Goal: Information Seeking & Learning: Learn about a topic

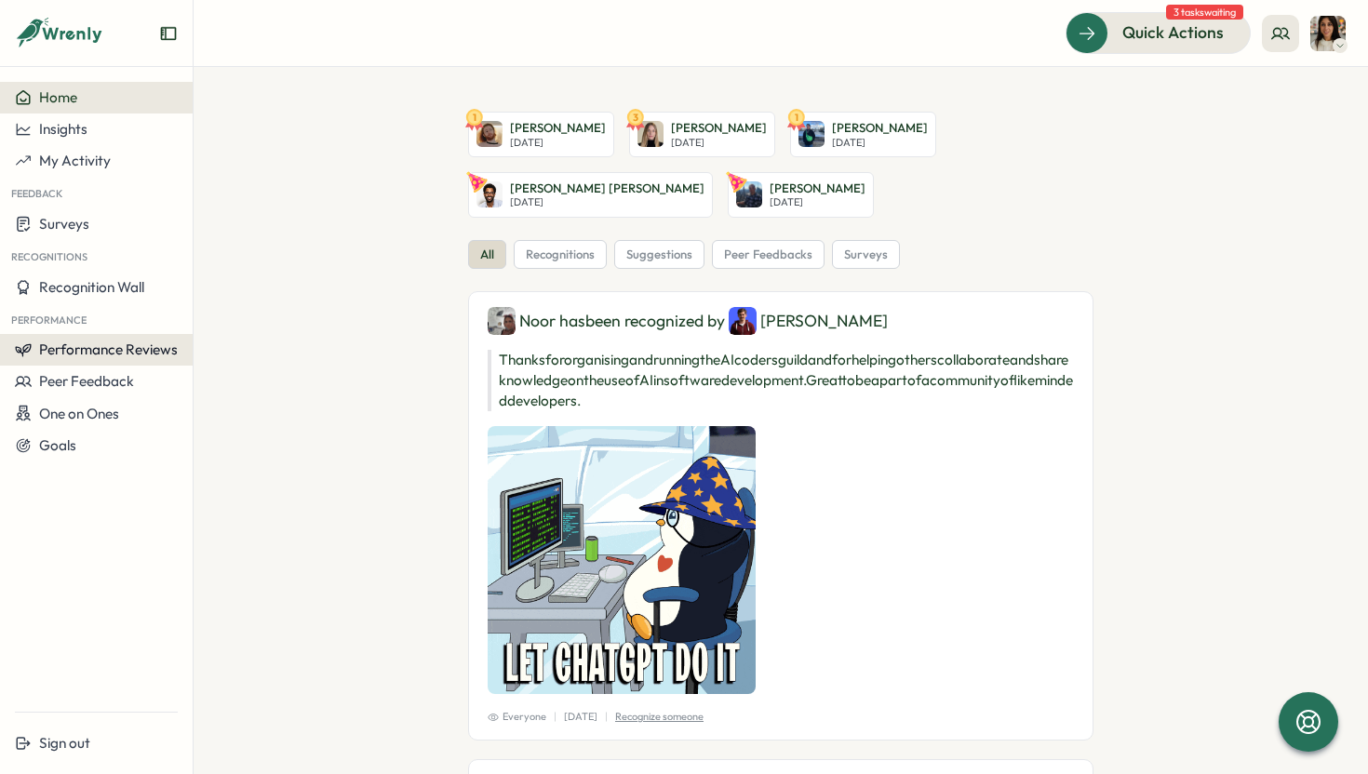
click at [123, 348] on span "Performance Reviews" at bounding box center [108, 350] width 139 height 18
click at [221, 336] on div "Reviews" at bounding box center [223, 332] width 52 height 20
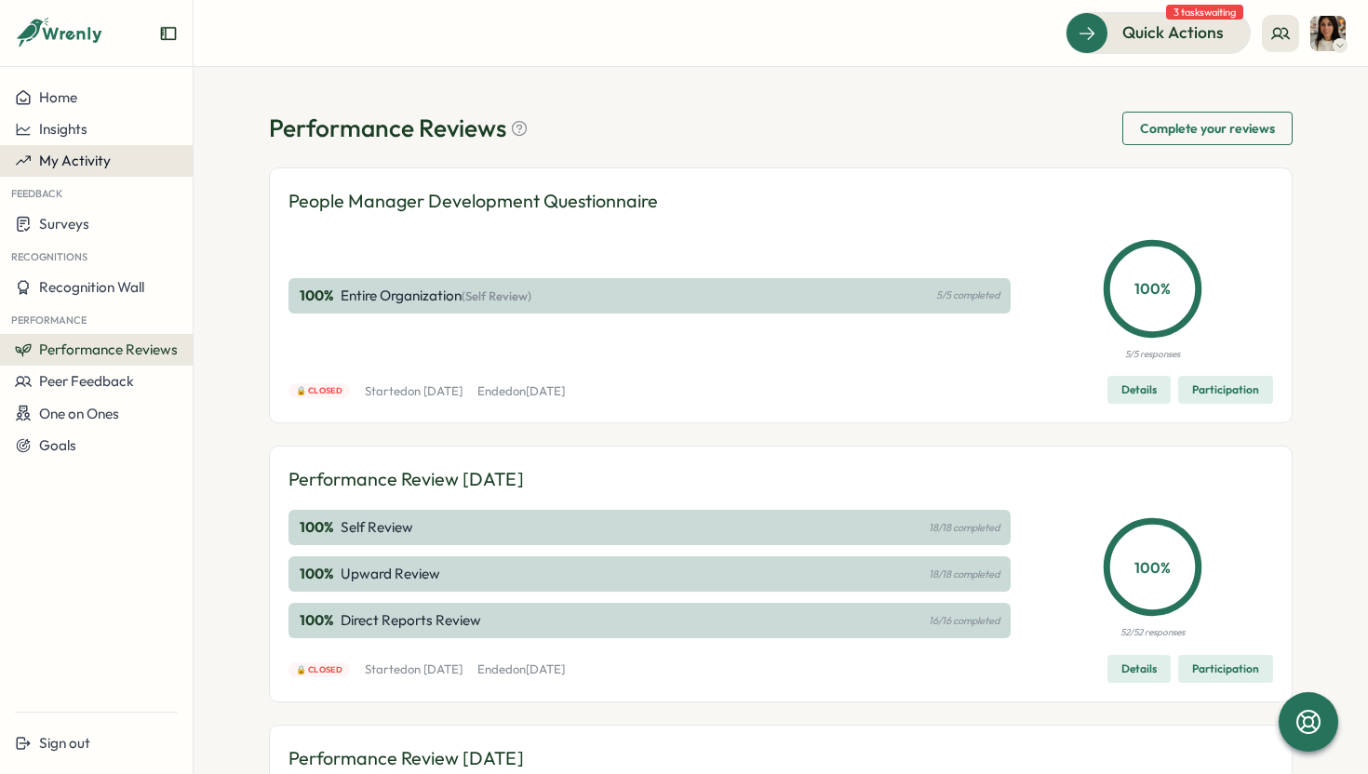
click at [99, 161] on span "My Activity" at bounding box center [75, 161] width 72 height 18
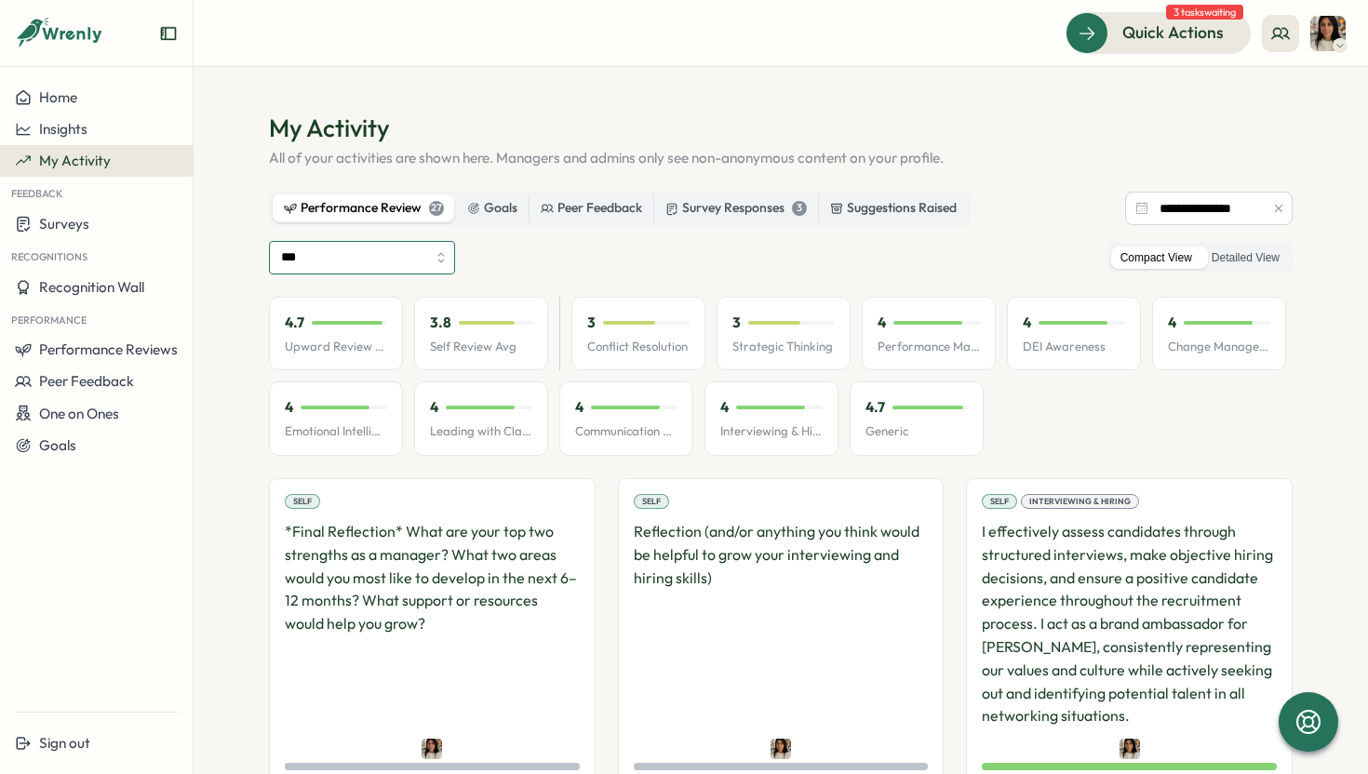
click at [403, 262] on input "***" at bounding box center [362, 258] width 186 height 34
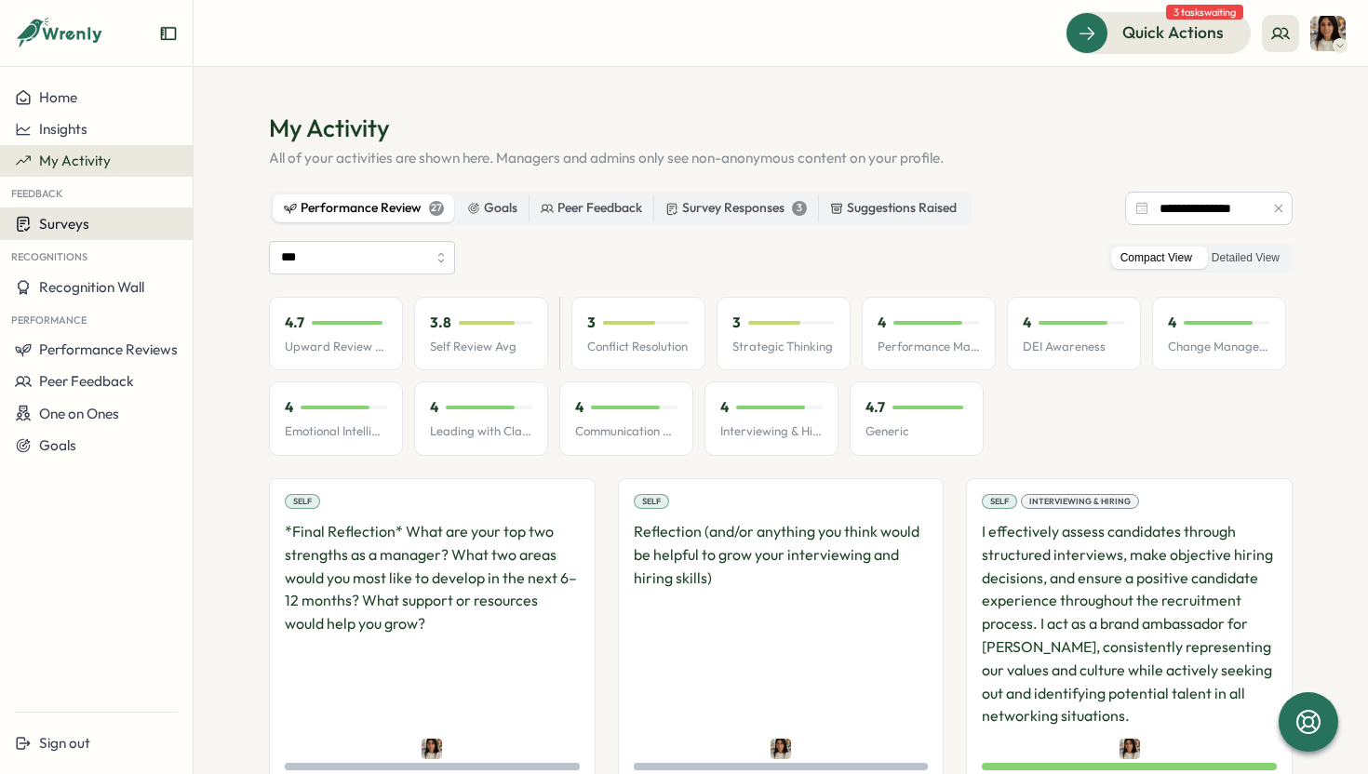
click at [64, 236] on button "Surveys" at bounding box center [96, 224] width 193 height 33
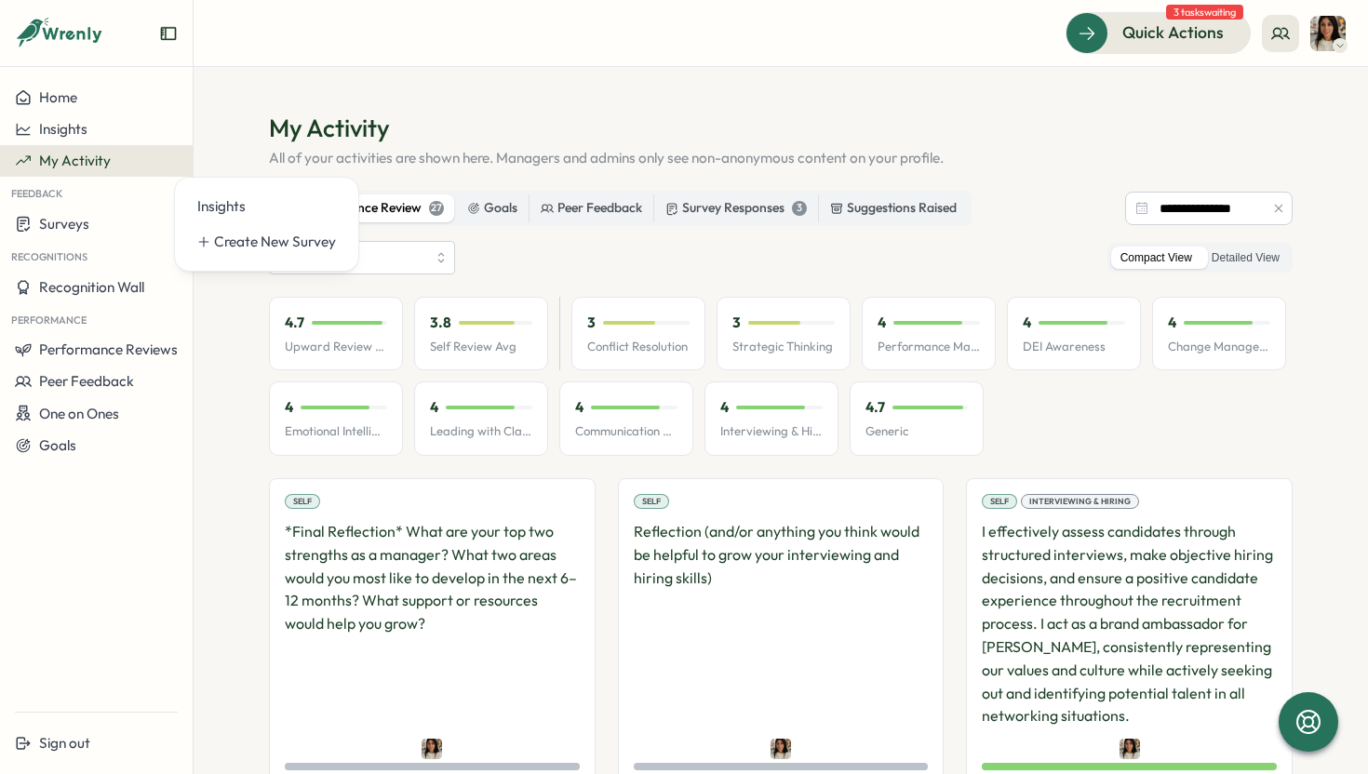
click at [239, 104] on section "**********" at bounding box center [781, 420] width 1174 height 707
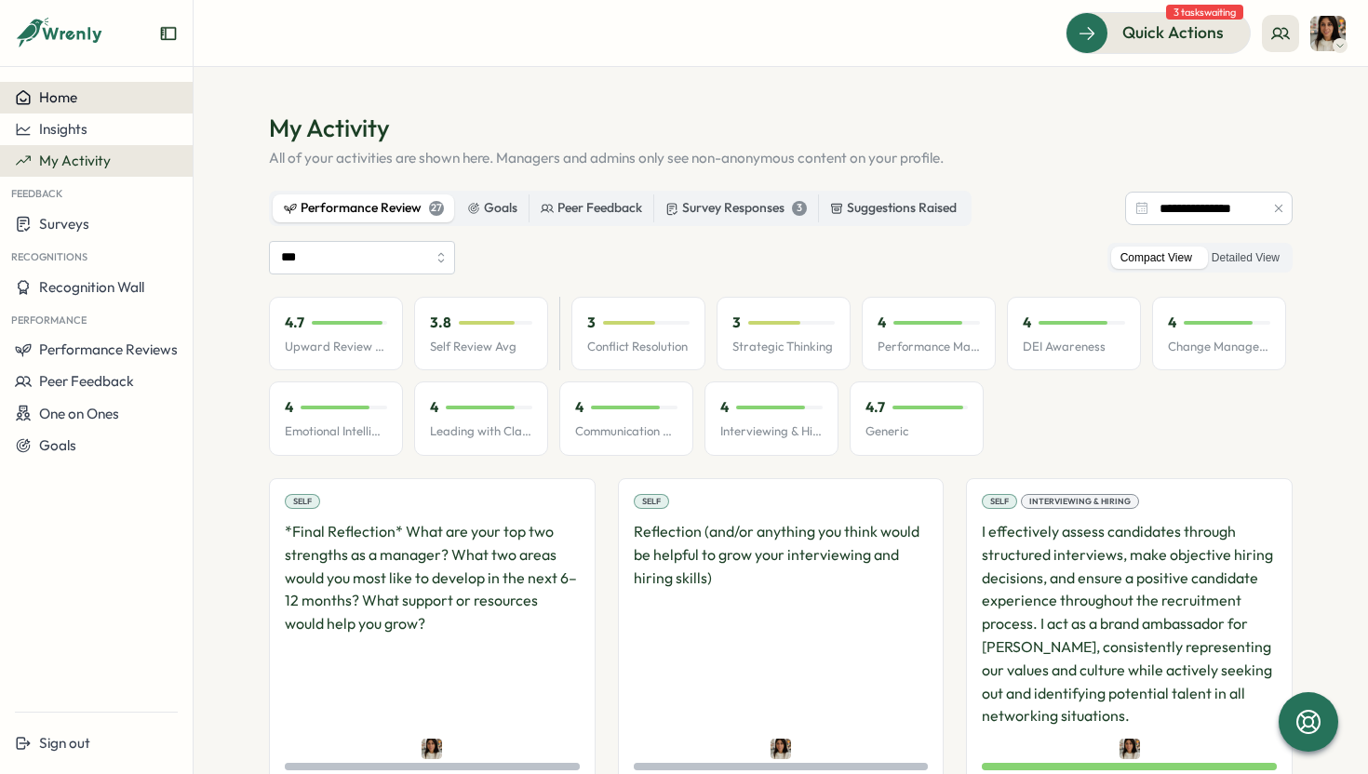
click at [76, 92] on span "Home" at bounding box center [58, 97] width 38 height 18
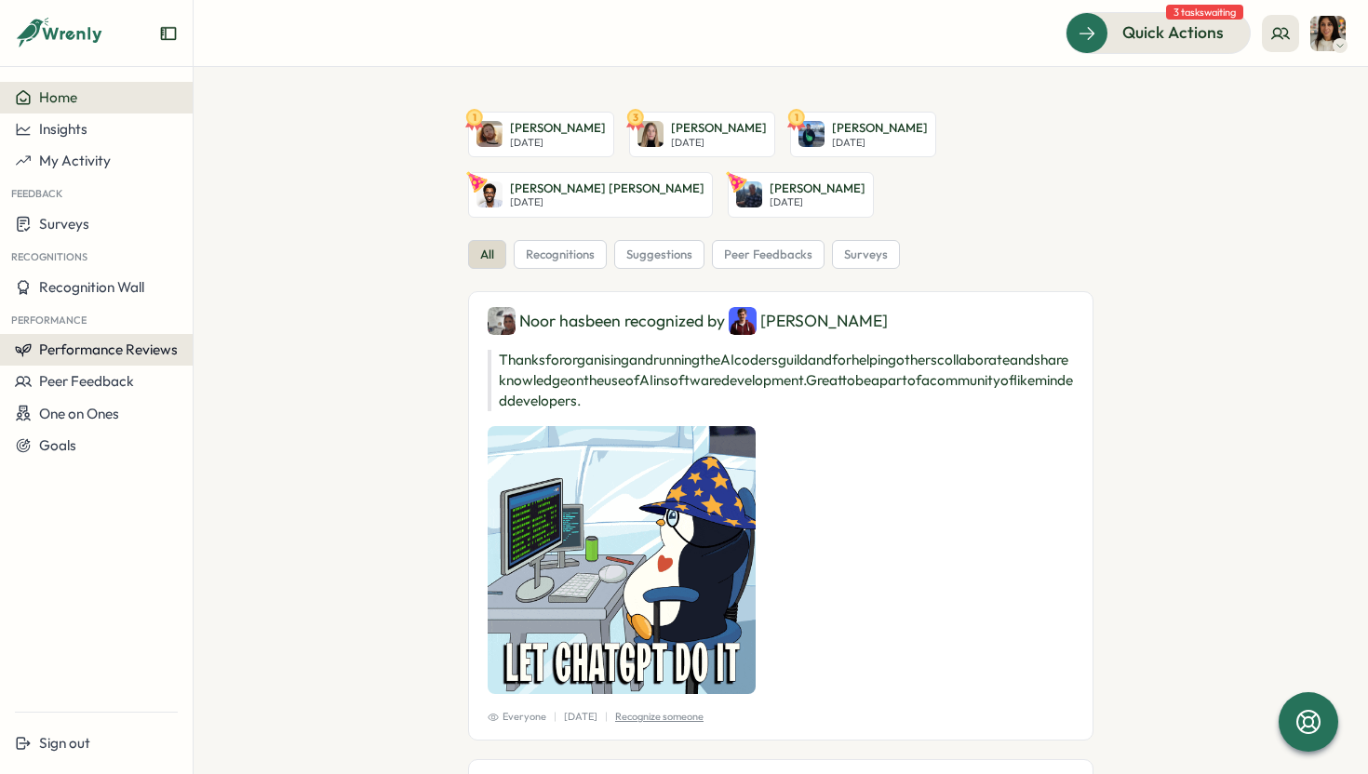
click at [137, 351] on span "Performance Reviews" at bounding box center [108, 350] width 139 height 18
click at [249, 338] on div "Reviews" at bounding box center [223, 332] width 67 height 35
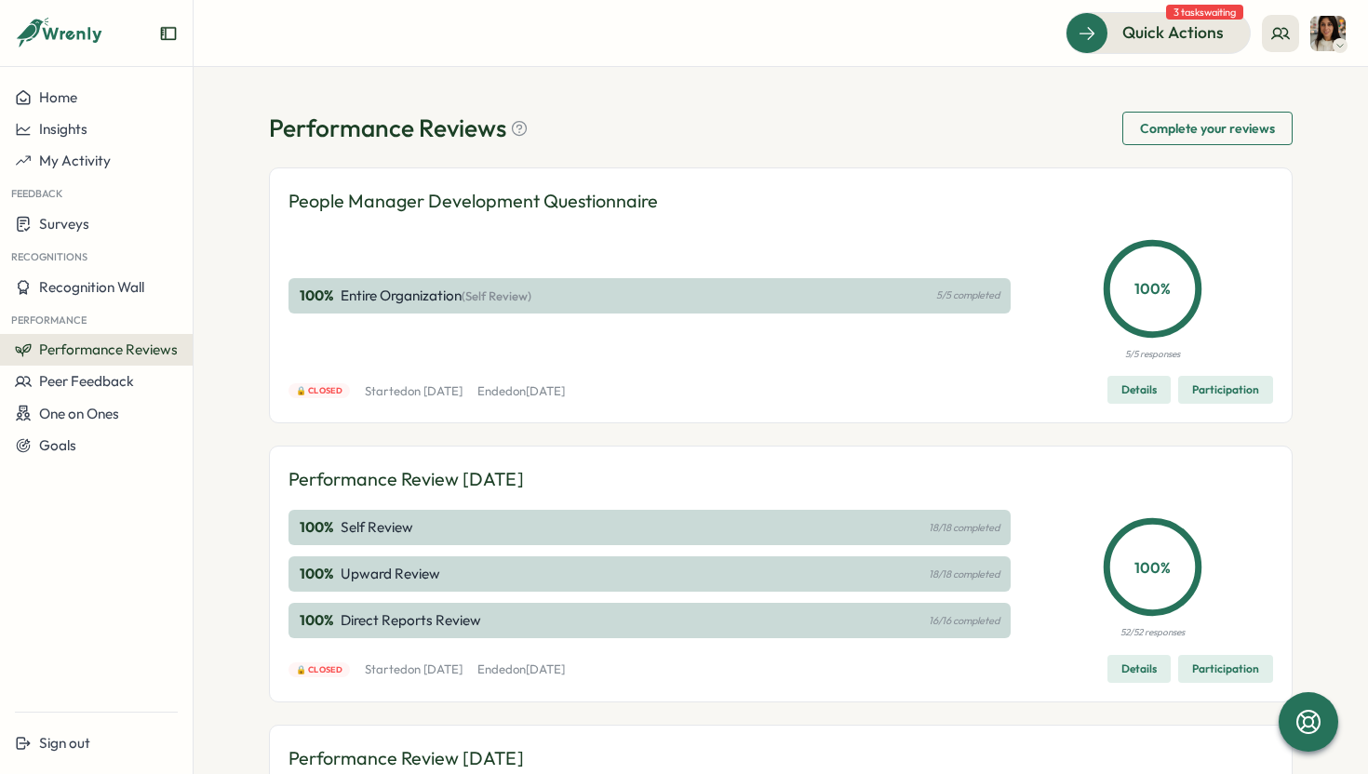
click at [140, 358] on button "Performance Reviews" at bounding box center [96, 350] width 193 height 32
click at [195, 370] on div "Insights" at bounding box center [223, 367] width 67 height 35
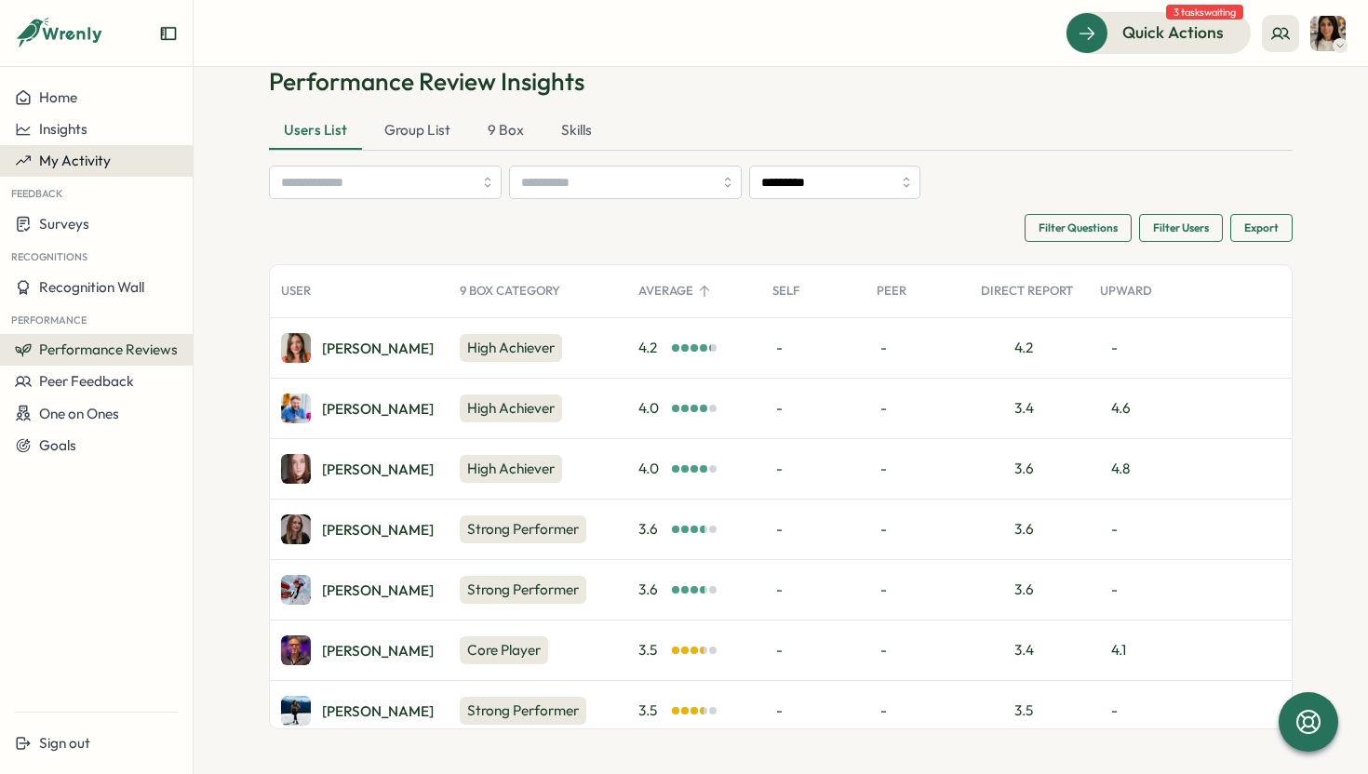
click at [60, 167] on span "My Activity" at bounding box center [75, 161] width 72 height 18
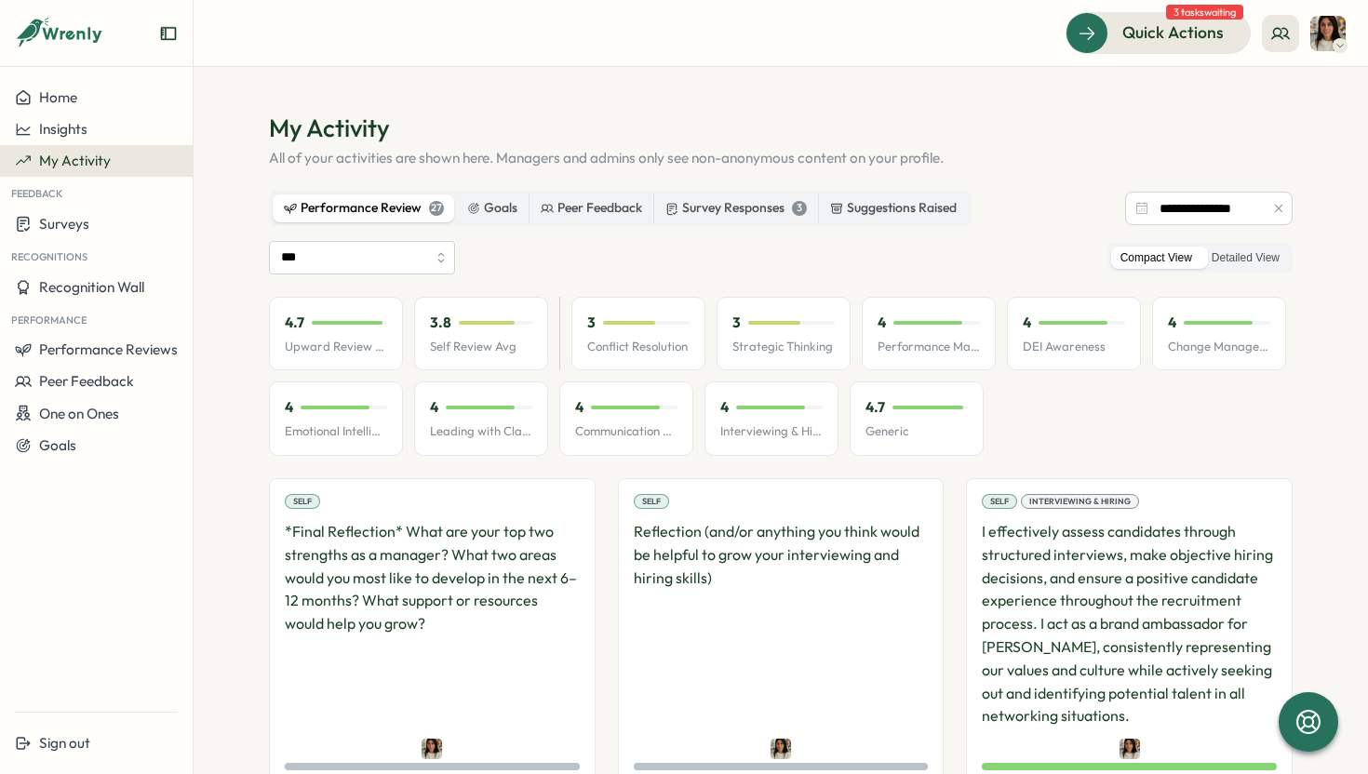
click at [1216, 20] on span "3 tasks waiting" at bounding box center [1204, 12] width 77 height 15
click at [1193, 31] on span "Quick Actions" at bounding box center [1146, 32] width 101 height 24
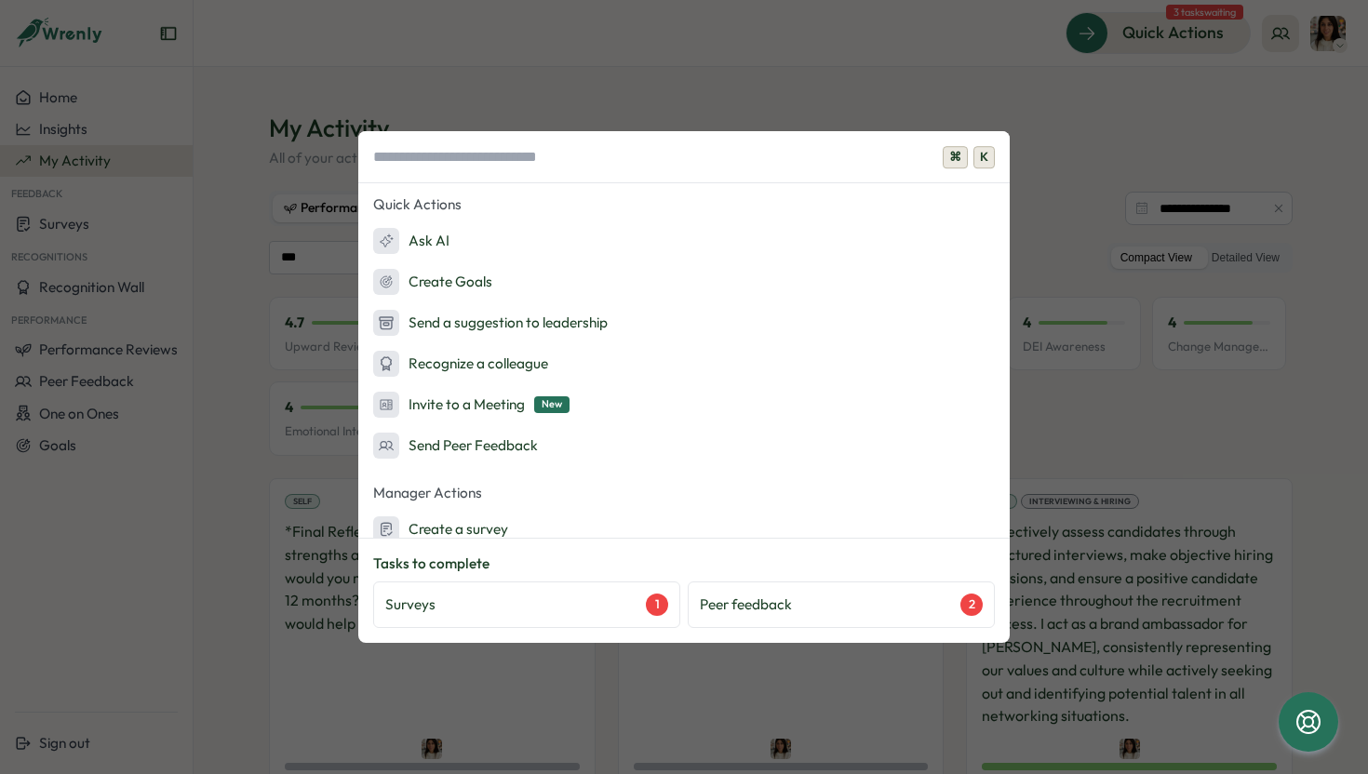
click at [968, 108] on div "⌘ K Quick Actions Ask AI Create Goals Send a suggestion to leadership Recognize…" at bounding box center [684, 387] width 1368 height 774
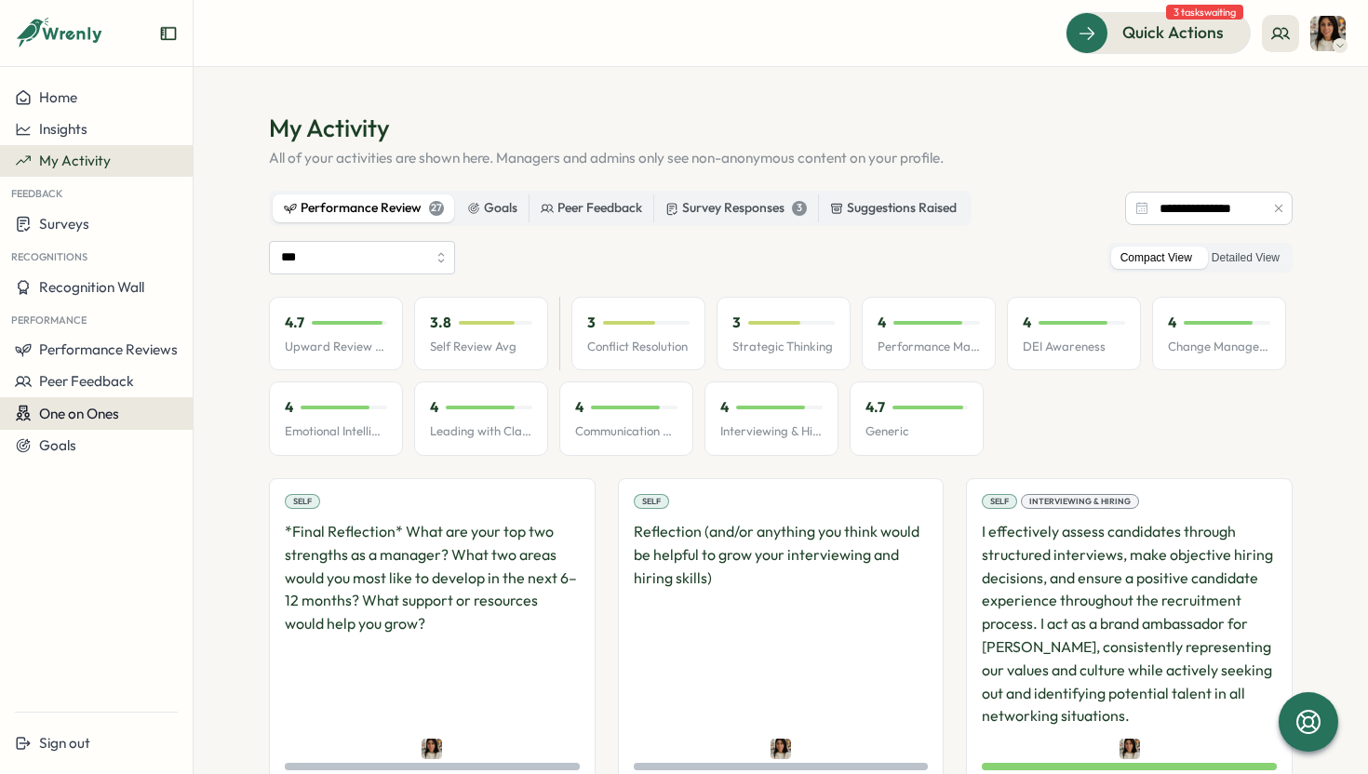
click at [106, 422] on span "One on Ones" at bounding box center [79, 414] width 80 height 18
click at [235, 329] on section "**********" at bounding box center [781, 420] width 1174 height 707
click at [98, 106] on button "Home" at bounding box center [96, 98] width 193 height 32
